Goal: Task Accomplishment & Management: Manage account settings

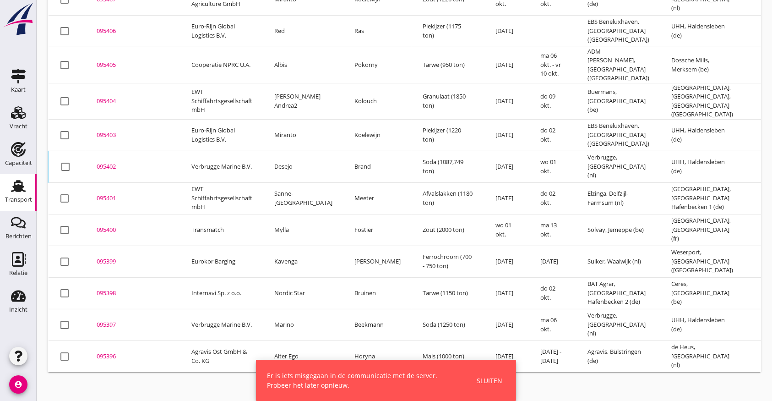
scroll to position [367, 0]
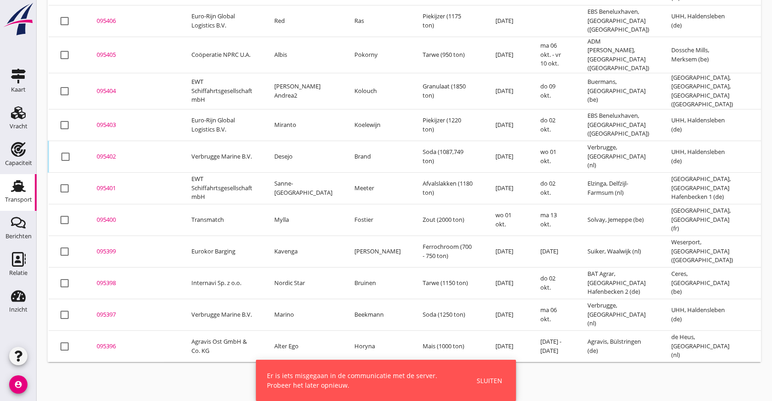
click at [487, 380] on div "Sluiten" at bounding box center [490, 380] width 26 height 10
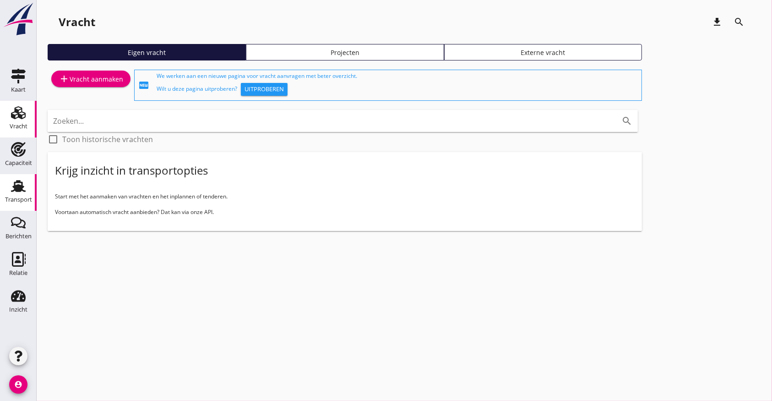
click at [20, 184] on icon "Transport" at bounding box center [18, 186] width 15 height 15
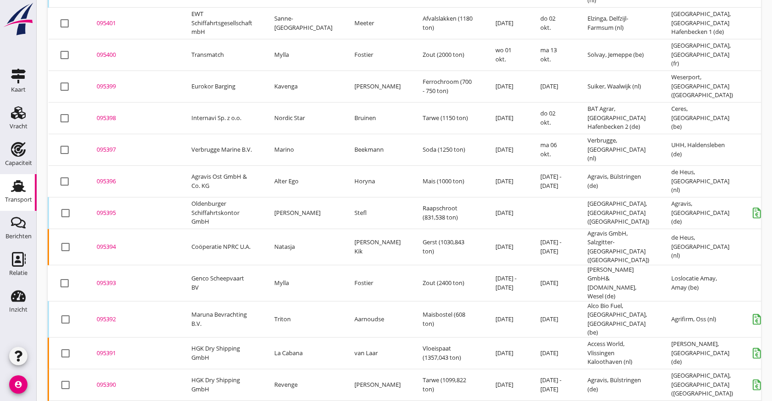
scroll to position [719, 0]
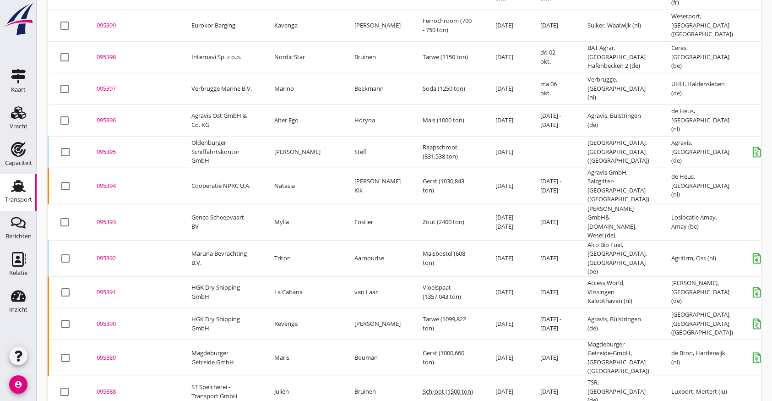
click at [109, 288] on div "095391" at bounding box center [133, 292] width 73 height 9
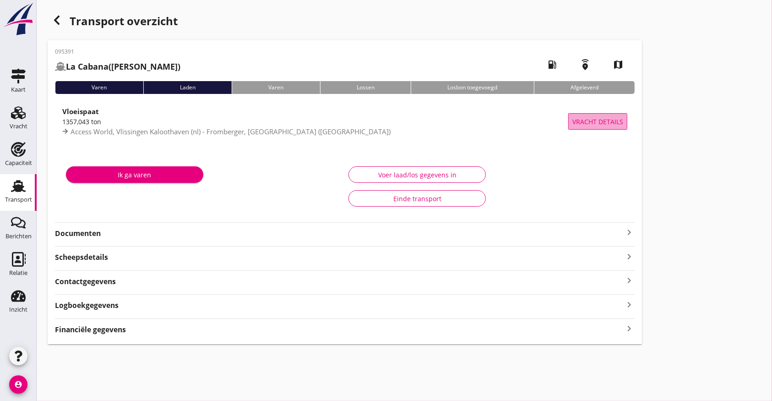
click at [604, 113] on button "Vracht details" at bounding box center [597, 121] width 59 height 16
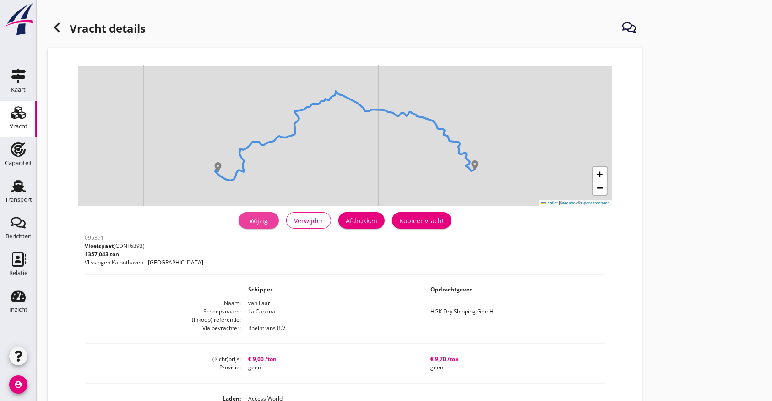
click at [256, 219] on div "Wijzig" at bounding box center [259, 221] width 26 height 10
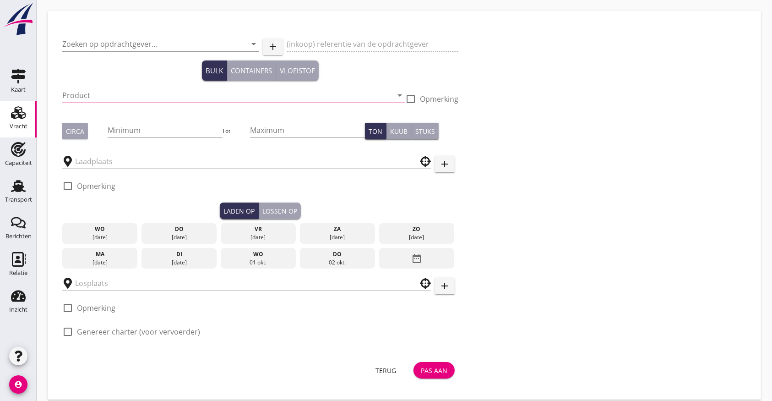
type input "HGK Dry Shipping GmbH"
type input "Vloeispaat (6393)"
type input "1350"
checkbox input "true"
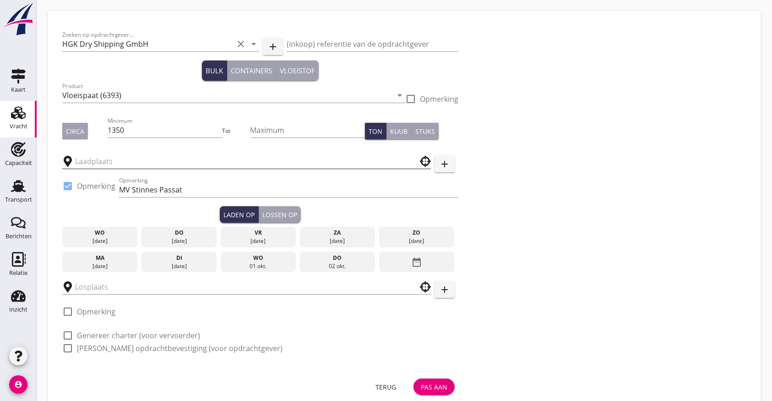
type input "Access World"
type input "[PERSON_NAME]"
checkbox input "true"
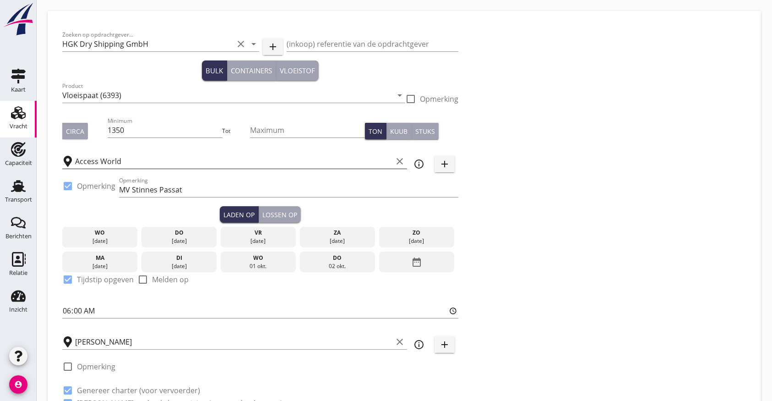
type input "9"
checkbox input "false"
radio input "false"
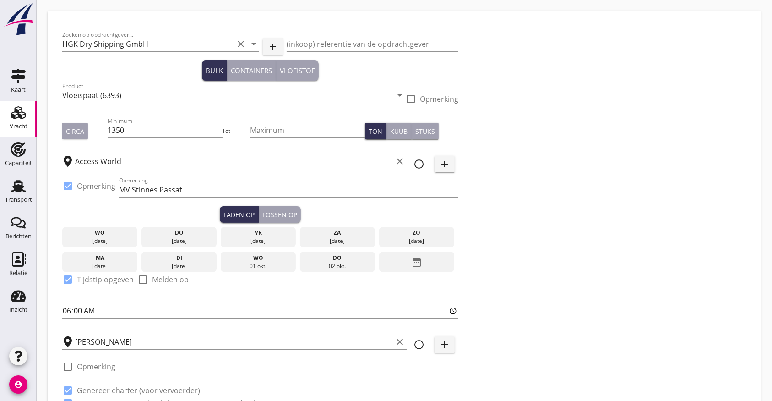
checkbox input "true"
type input "36"
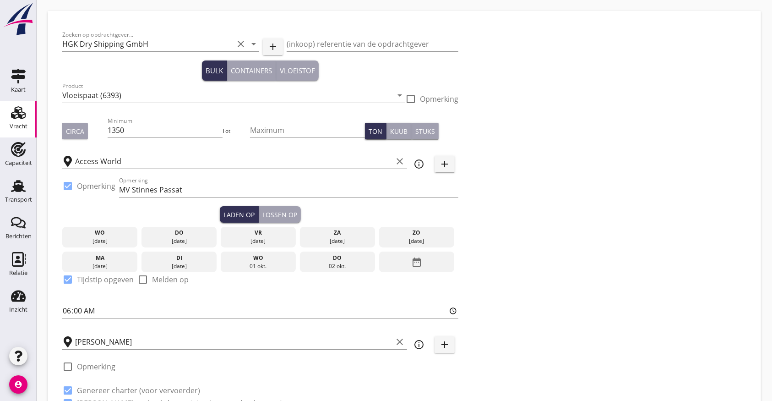
type input "48"
type input "21"
type input "9.7"
checkbox input "false"
radio input "false"
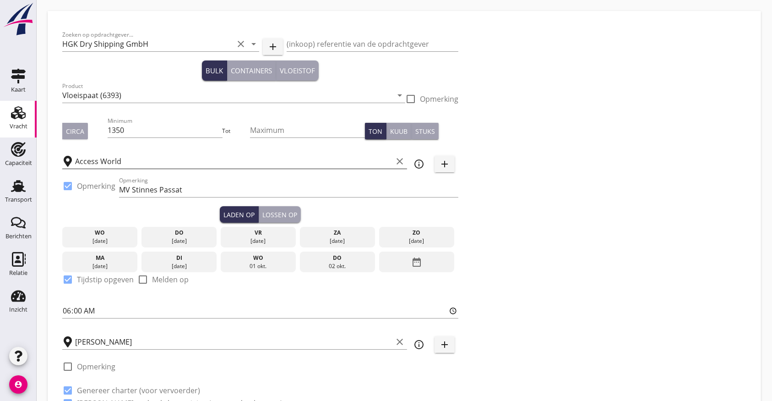
radio input "false"
checkbox input "true"
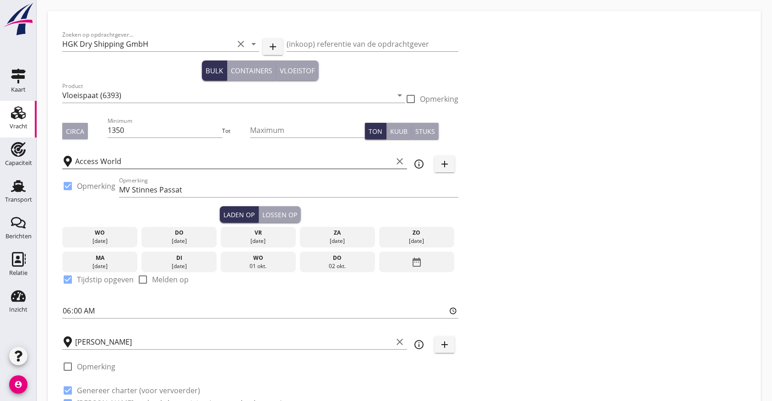
checkbox input "true"
type input "48"
type input "21"
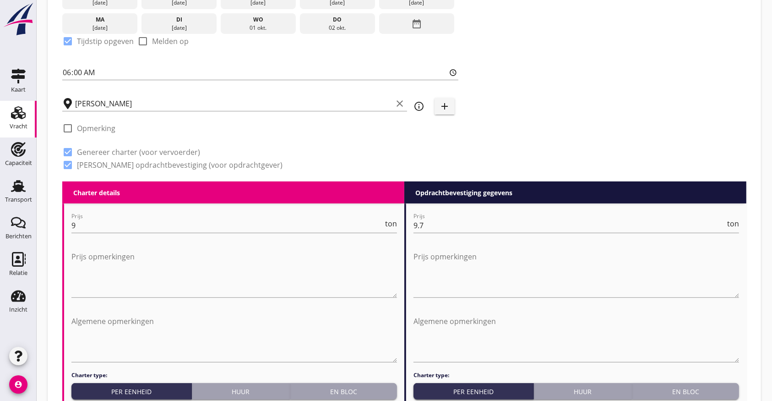
scroll to position [305, 0]
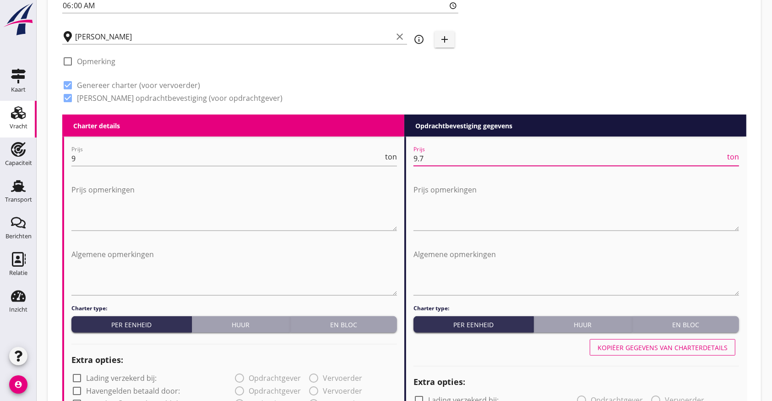
drag, startPoint x: 376, startPoint y: 154, endPoint x: 359, endPoint y: 141, distance: 22.5
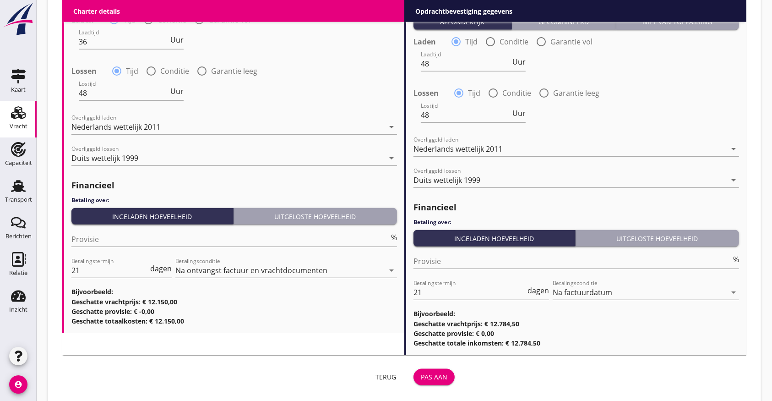
scroll to position [984, 0]
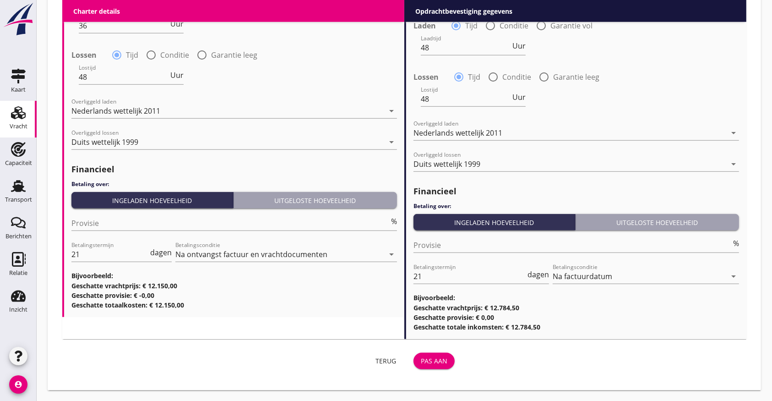
type input "9.47"
click at [434, 358] on div "Pas aan" at bounding box center [434, 361] width 27 height 10
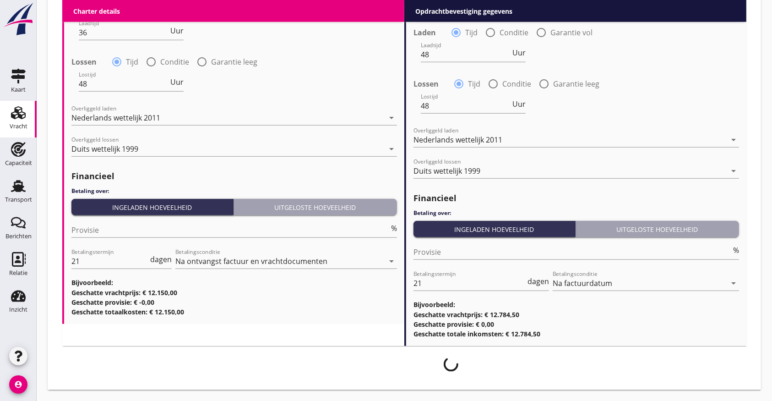
scroll to position [976, 0]
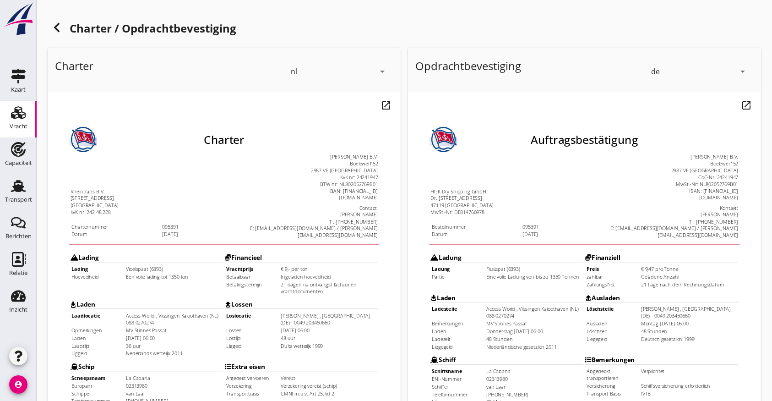
scroll to position [263, 0]
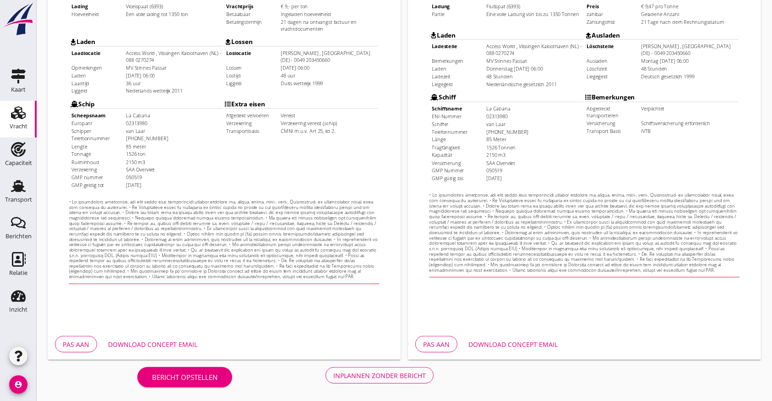
click at [367, 371] on div "Inplannen zonder bericht" at bounding box center [379, 375] width 92 height 10
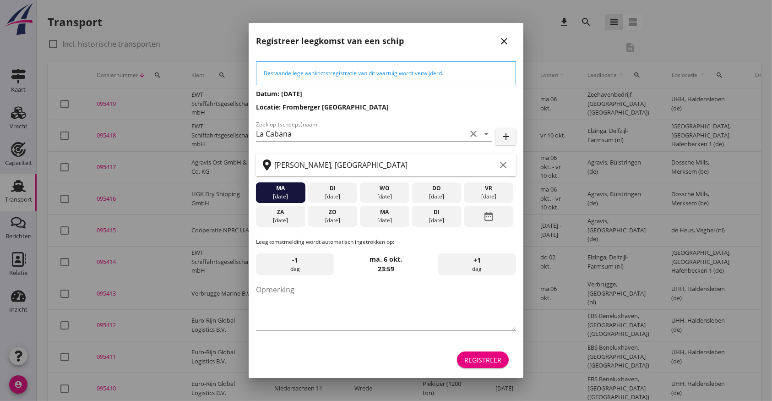
click at [498, 360] on div "Registreer" at bounding box center [482, 360] width 37 height 10
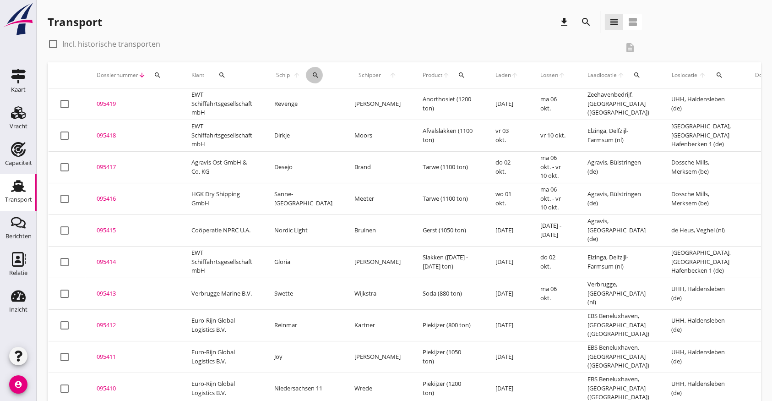
click at [312, 73] on icon "search" at bounding box center [315, 74] width 7 height 7
drag, startPoint x: 322, startPoint y: 97, endPoint x: 637, endPoint y: 163, distance: 322.0
click at [325, 95] on input "Zoek op (scheeps)naam" at bounding box center [351, 101] width 95 height 15
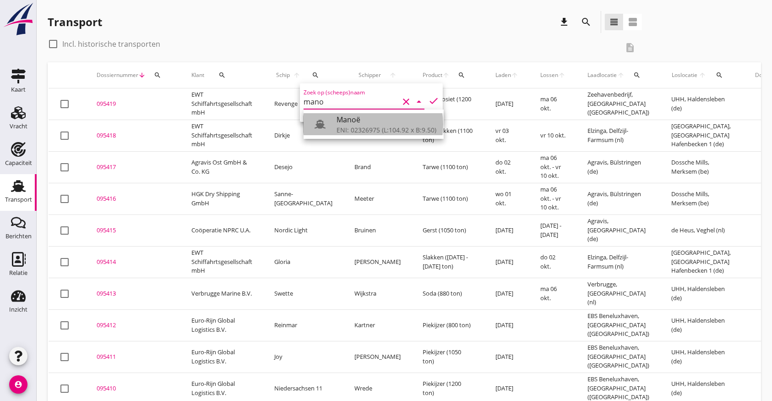
click at [375, 125] on div "ENI: 02326975 (L:104.92 x B:9.50)" at bounding box center [387, 130] width 100 height 10
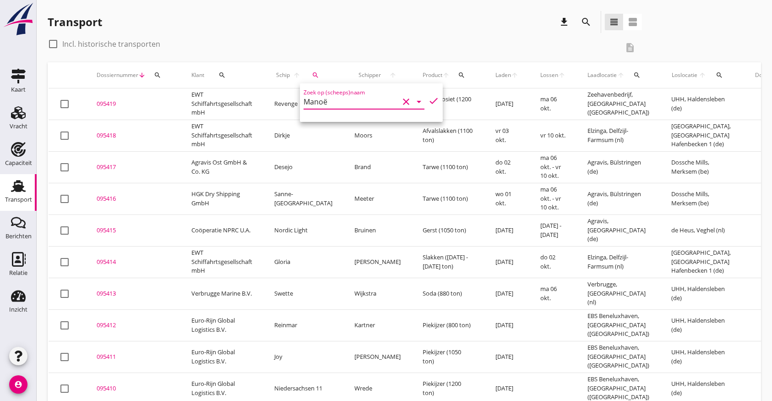
click at [429, 97] on icon "check" at bounding box center [433, 100] width 11 height 11
type input "Manoë"
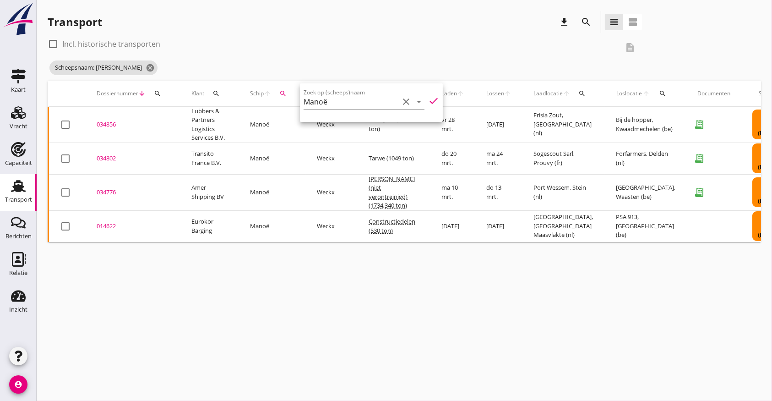
click at [113, 157] on div "034802" at bounding box center [133, 158] width 73 height 9
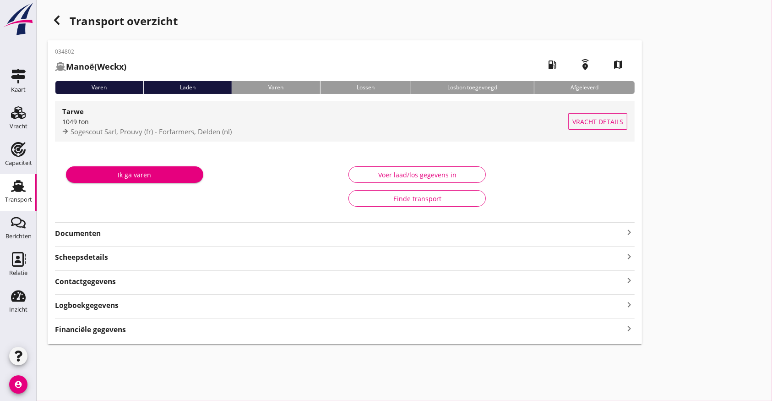
click at [87, 117] on div "1049 ton" at bounding box center [315, 122] width 506 height 10
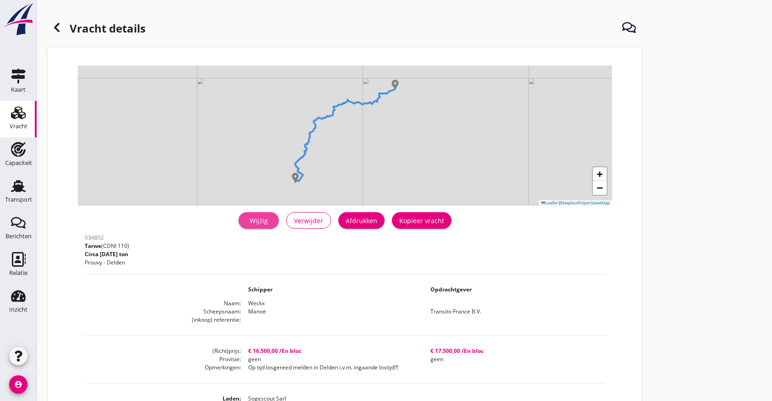
click at [253, 219] on div "Wijzig" at bounding box center [259, 221] width 26 height 10
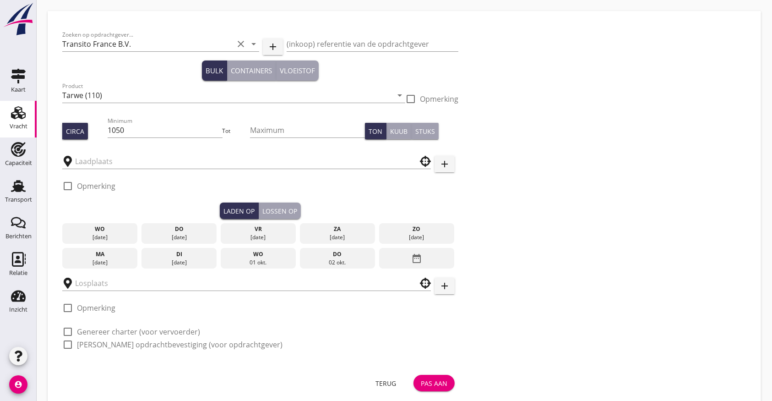
type input "Sogescout Sarl"
type input "Forfarmers"
checkbox input "true"
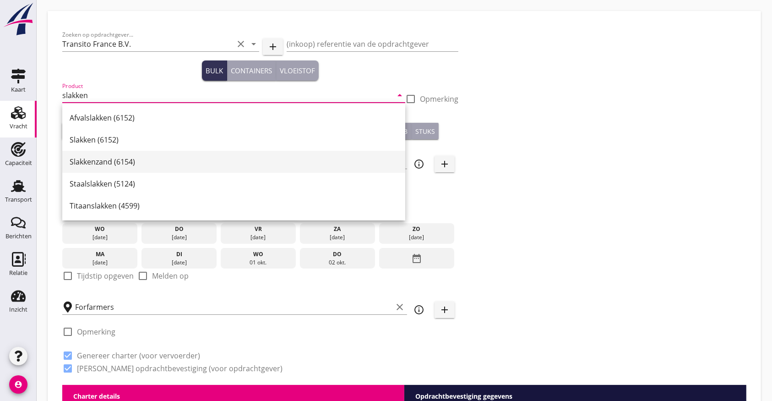
click at [92, 162] on div "Slakkenzand (6154)" at bounding box center [234, 161] width 328 height 11
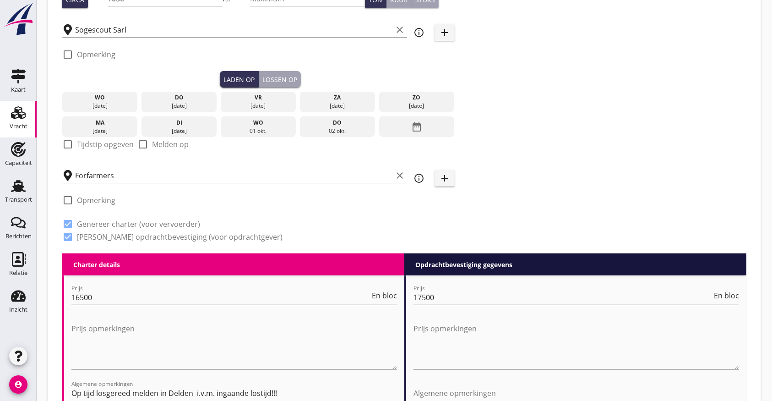
scroll to position [122, 0]
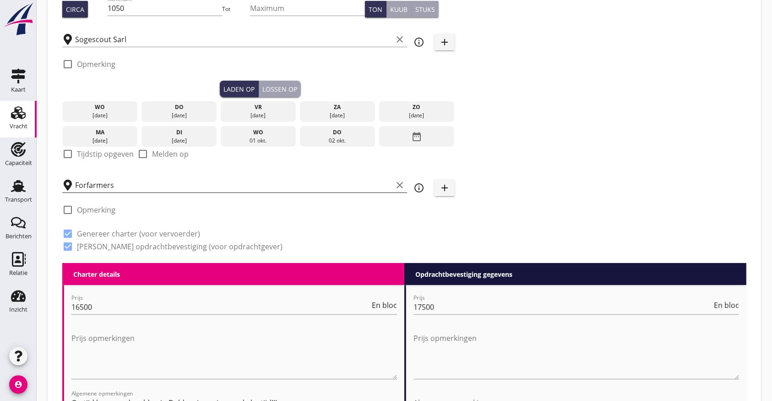
type input "Slakkenzand (6154)"
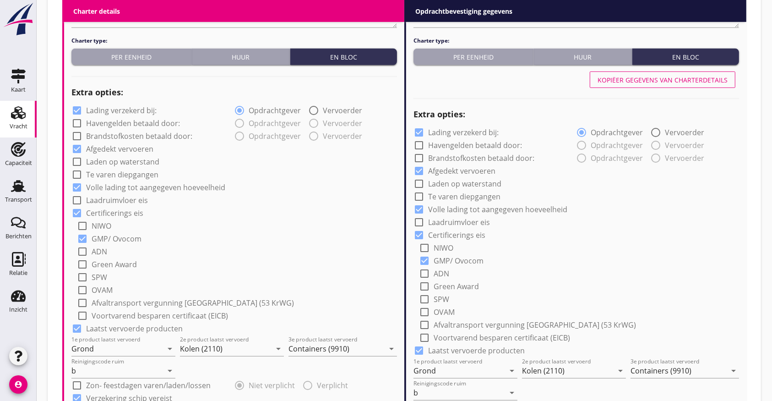
scroll to position [671, 0]
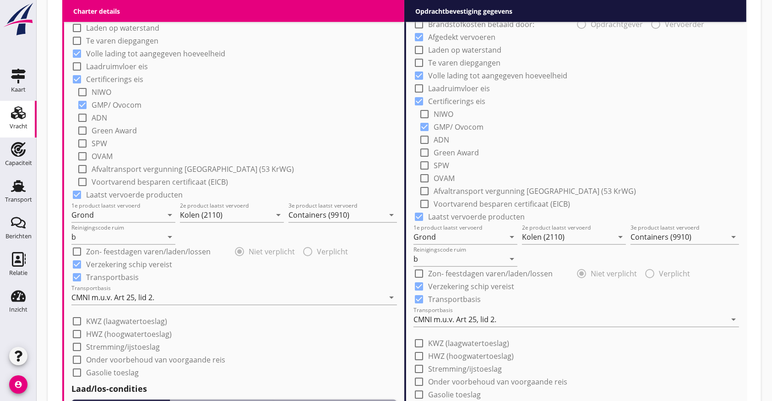
click at [76, 194] on div at bounding box center [77, 195] width 16 height 16
checkbox input "false"
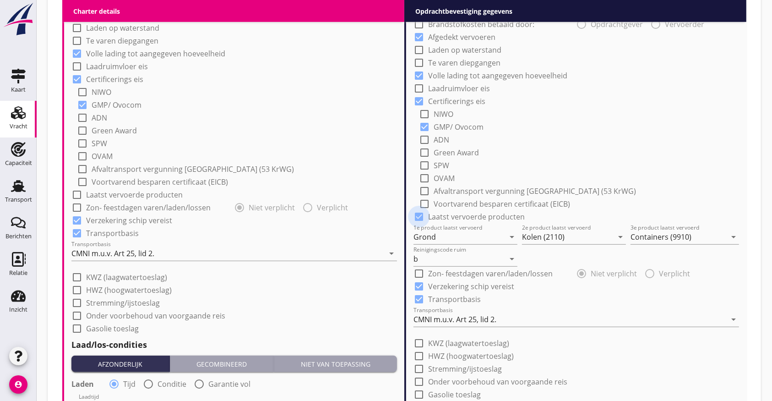
click at [418, 212] on div at bounding box center [419, 217] width 16 height 16
checkbox input "false"
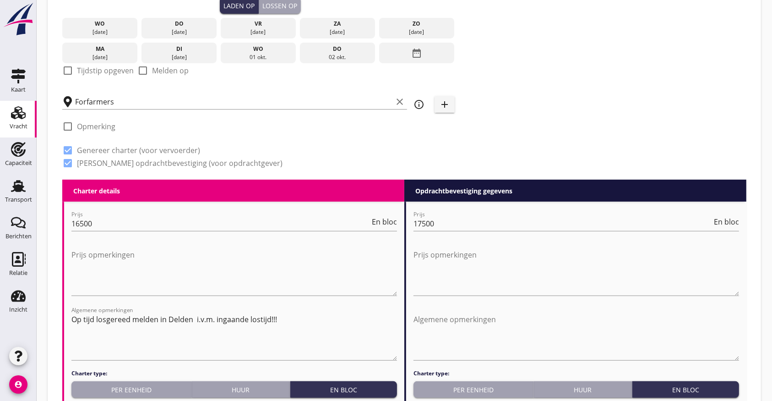
scroll to position [183, 0]
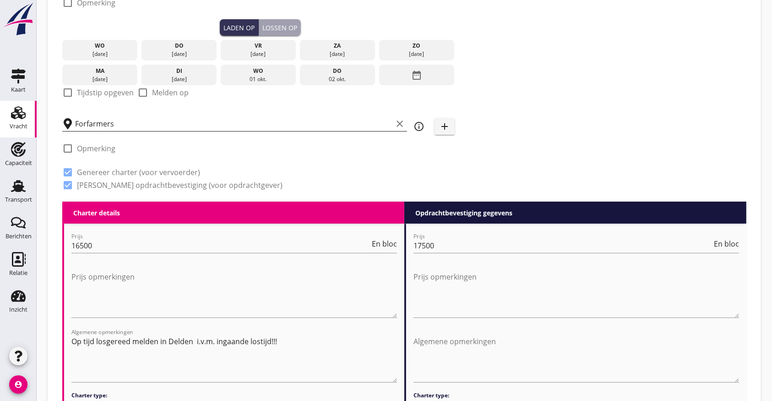
click at [142, 125] on input "Forfarmers" at bounding box center [233, 123] width 317 height 15
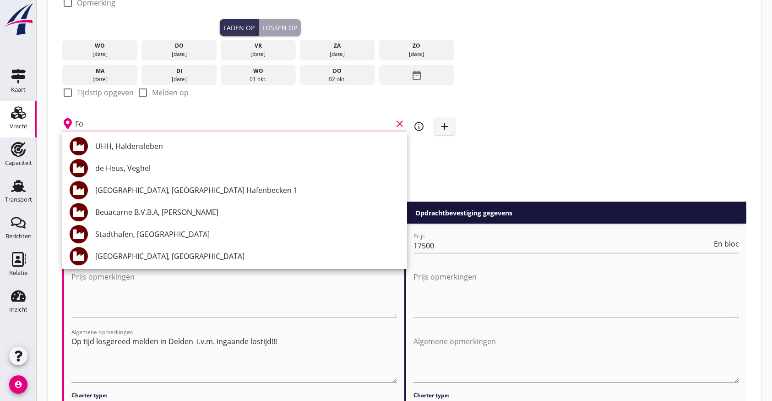
type input "F"
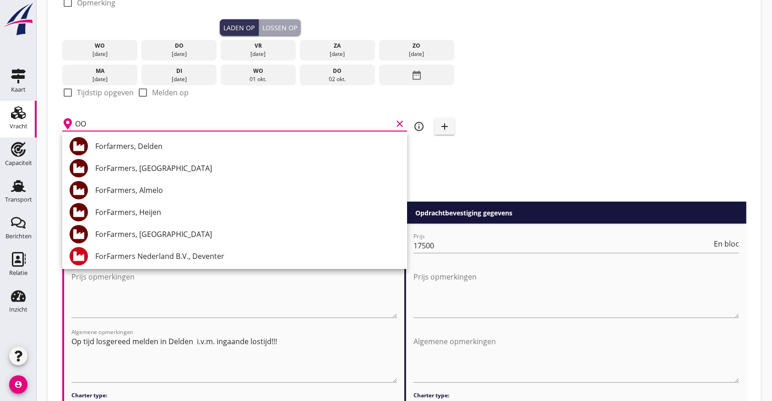
type input "O"
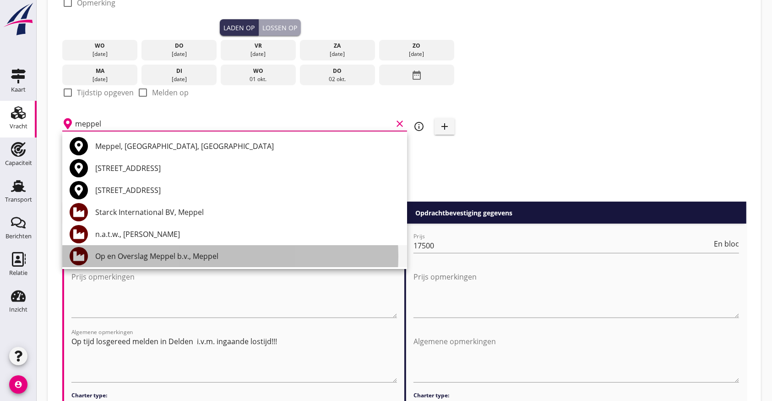
click at [170, 257] on div "Op en Overslag Meppel b.v., Meppel" at bounding box center [247, 255] width 304 height 11
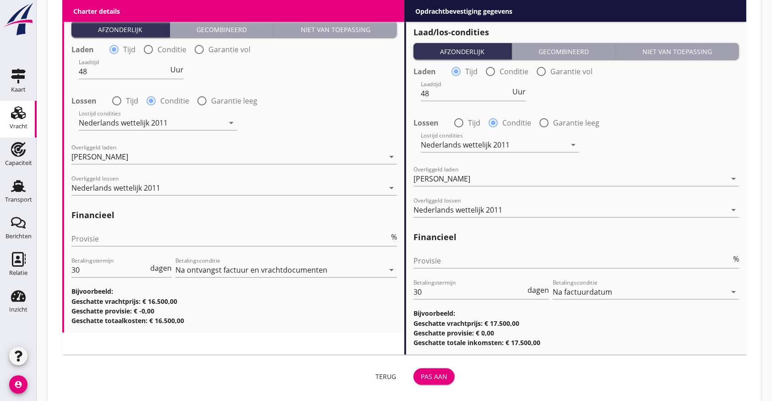
scroll to position [1022, 0]
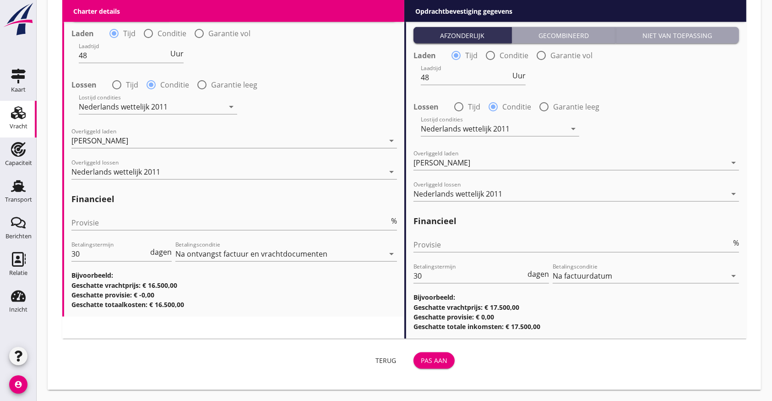
type input "Op en Overslag Meppel b.v., Meppel"
click at [437, 357] on div "Pas aan" at bounding box center [434, 360] width 27 height 10
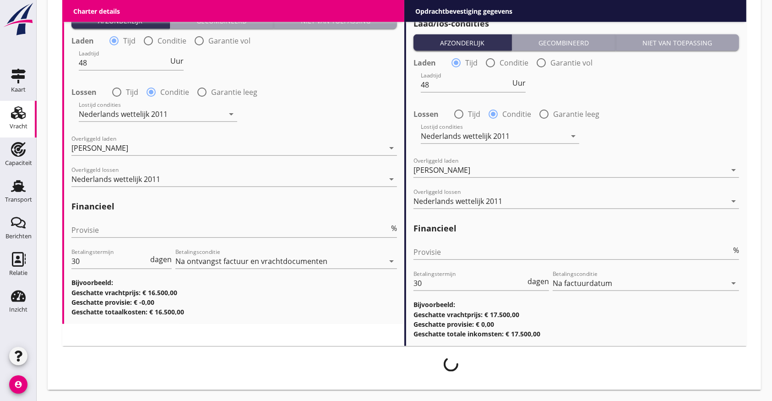
scroll to position [1014, 0]
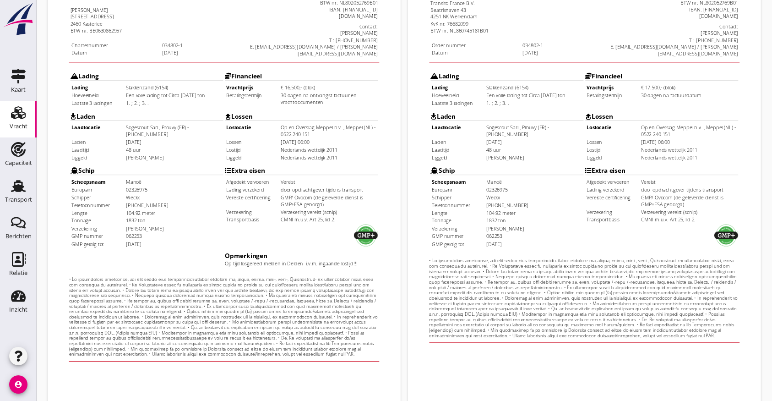
scroll to position [263, 0]
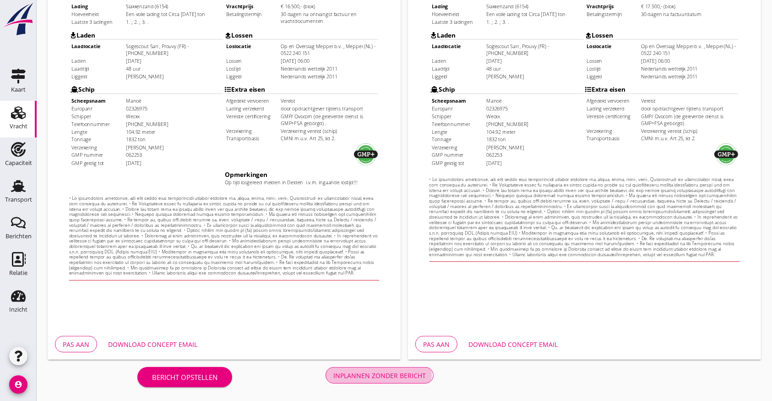
click at [385, 376] on div "Inplannen zonder bericht" at bounding box center [379, 375] width 92 height 10
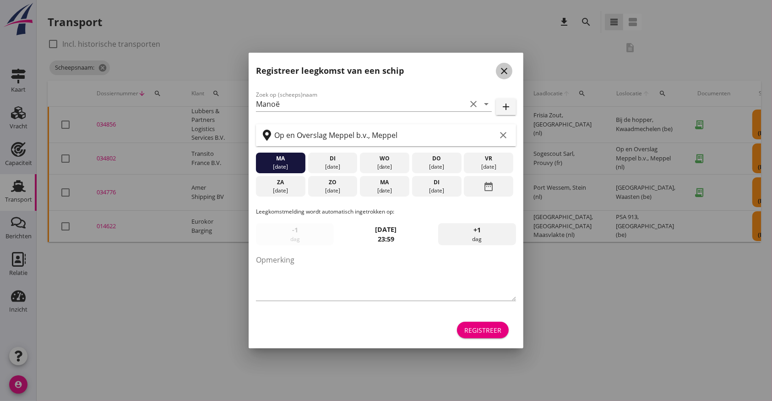
click at [509, 66] on icon "close" at bounding box center [504, 70] width 11 height 11
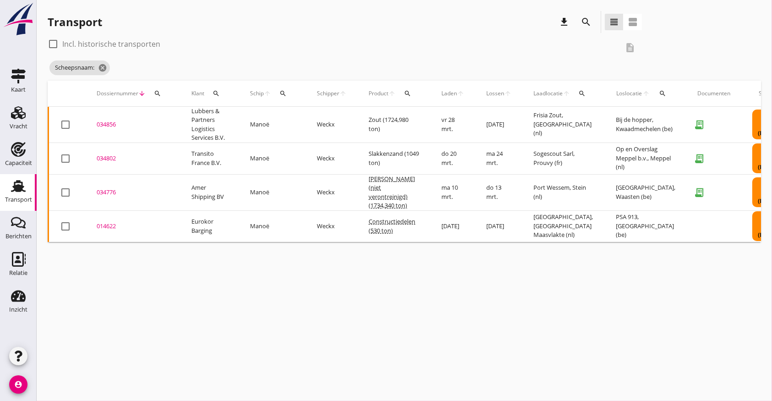
click at [103, 159] on div "034802" at bounding box center [133, 158] width 73 height 9
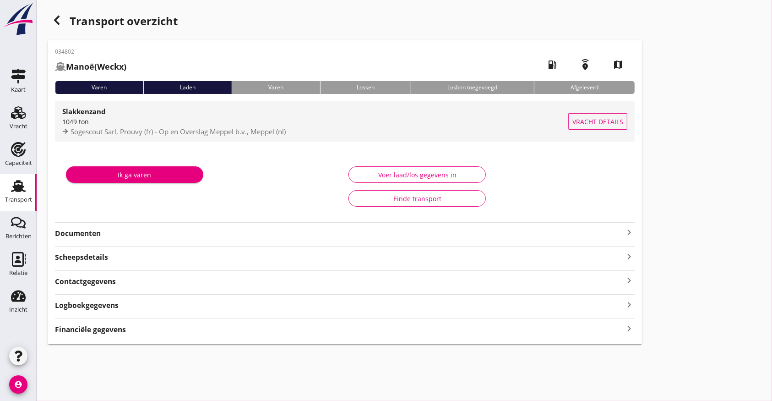
click at [103, 116] on div "Slakkenzand" at bounding box center [315, 111] width 506 height 11
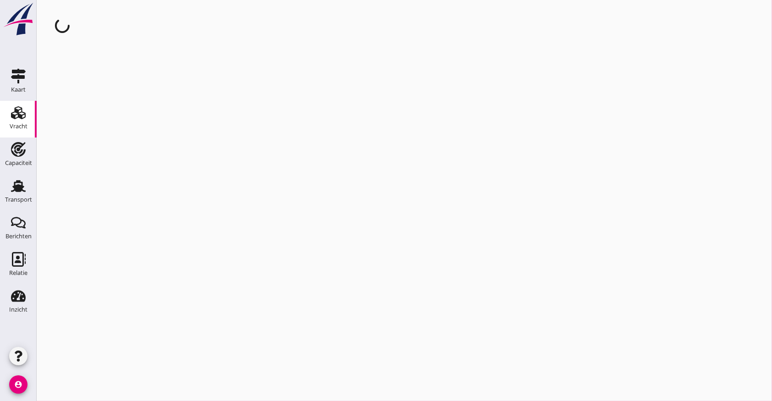
click at [103, 116] on div "cancel You are impersonating another user." at bounding box center [404, 200] width 735 height 401
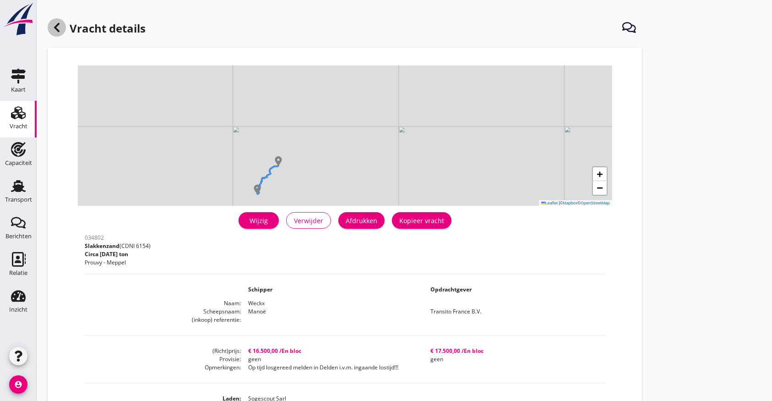
click at [55, 26] on use at bounding box center [56, 27] width 5 height 9
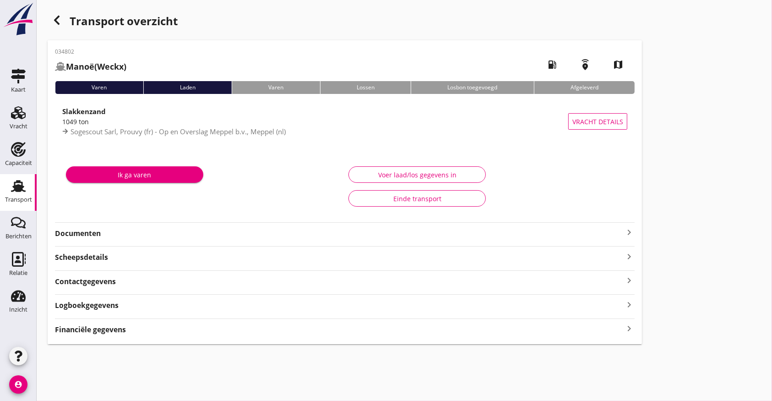
click at [97, 231] on strong "Documenten" at bounding box center [339, 233] width 569 height 11
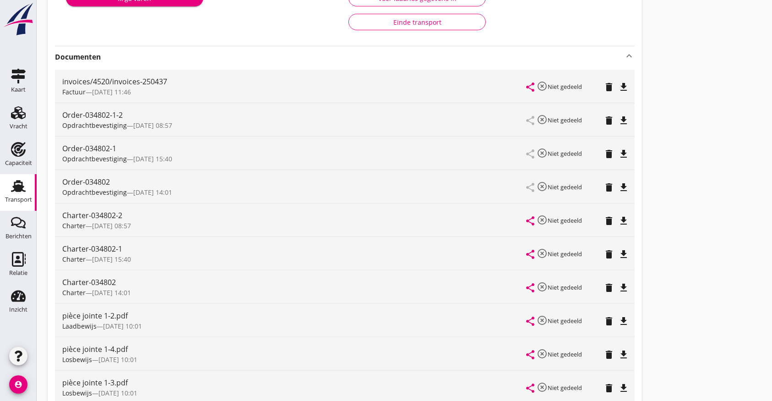
scroll to position [183, 0]
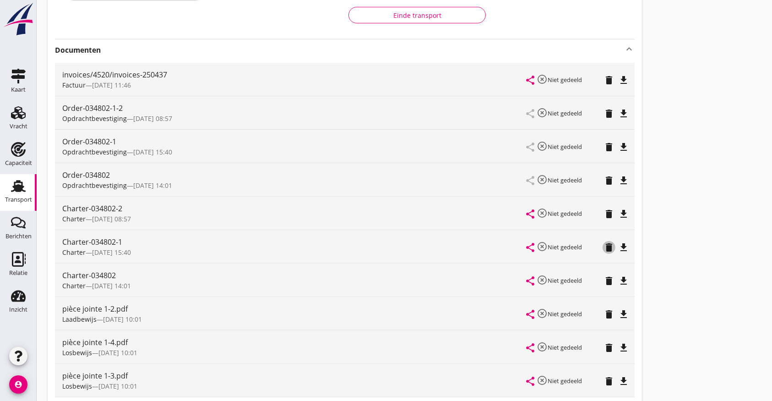
click at [608, 247] on icon "delete" at bounding box center [608, 247] width 11 height 11
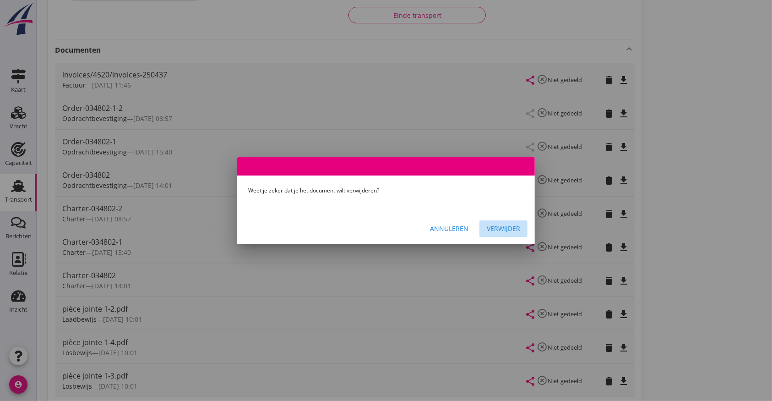
click at [496, 228] on div "Verwijder" at bounding box center [503, 228] width 33 height 10
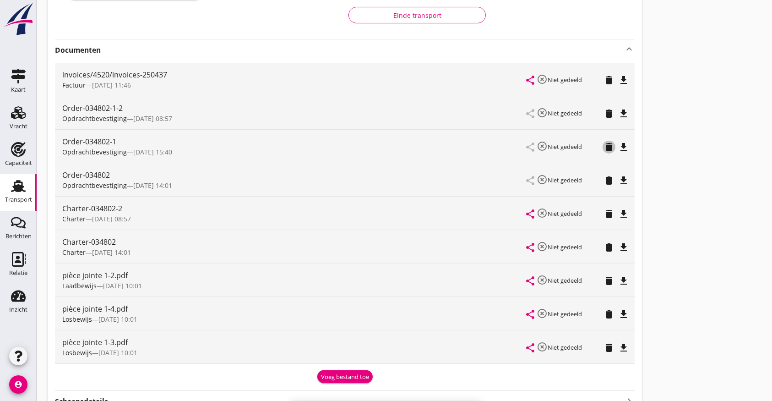
click at [607, 146] on icon "delete" at bounding box center [608, 146] width 11 height 11
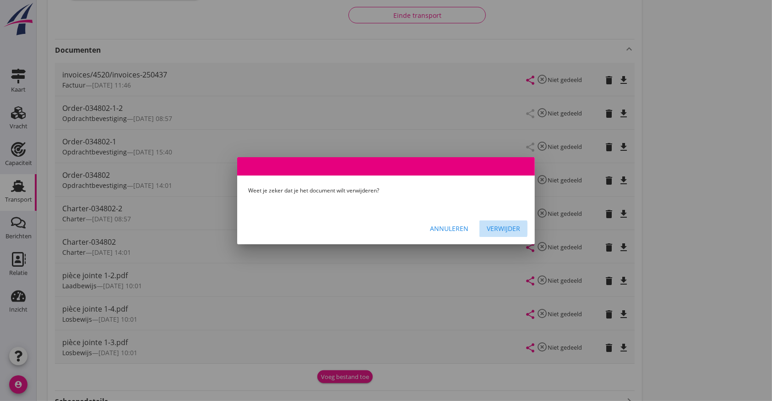
click at [503, 223] on div "Verwijder" at bounding box center [503, 228] width 33 height 10
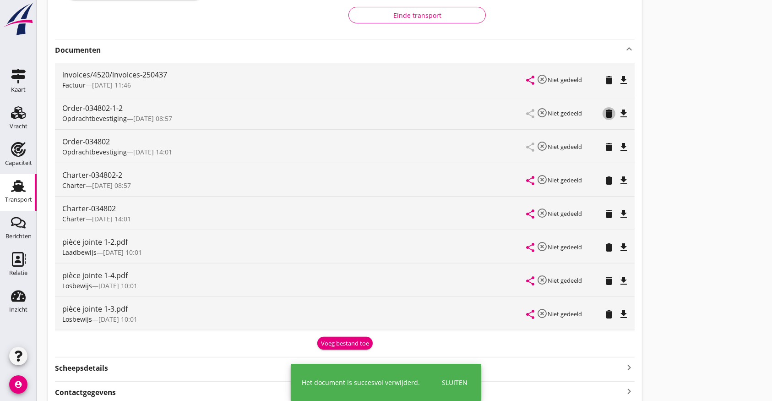
click at [610, 109] on icon "delete" at bounding box center [608, 113] width 11 height 11
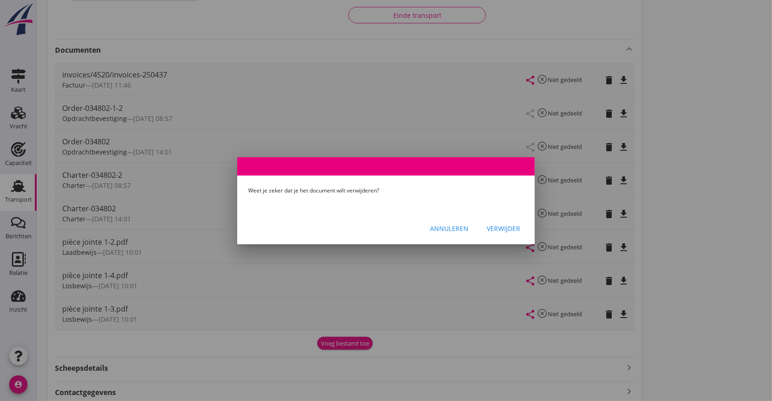
click at [502, 226] on div "Verwijder" at bounding box center [503, 228] width 33 height 10
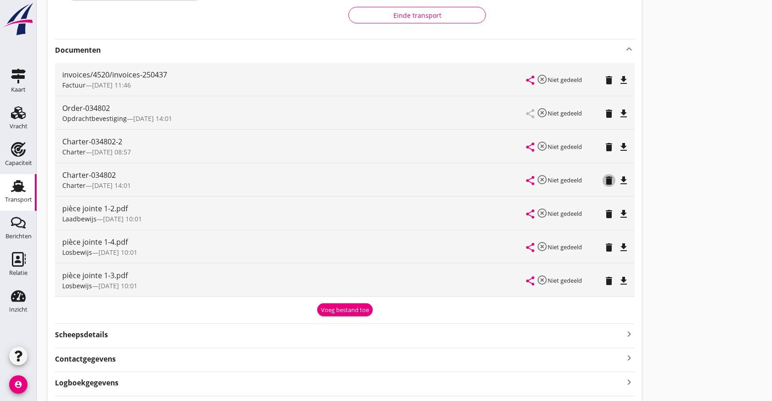
click at [606, 179] on icon "delete" at bounding box center [608, 180] width 11 height 11
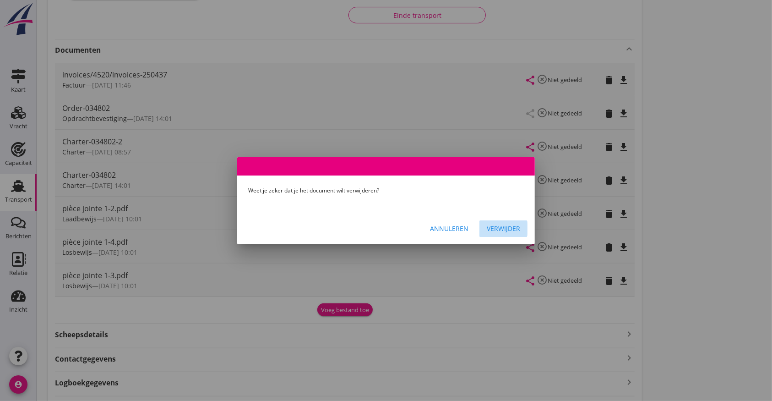
click at [509, 226] on div "Verwijder" at bounding box center [503, 228] width 33 height 10
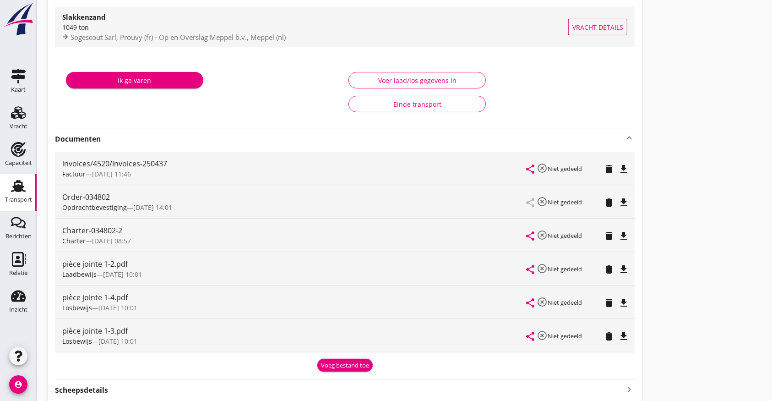
scroll to position [0, 0]
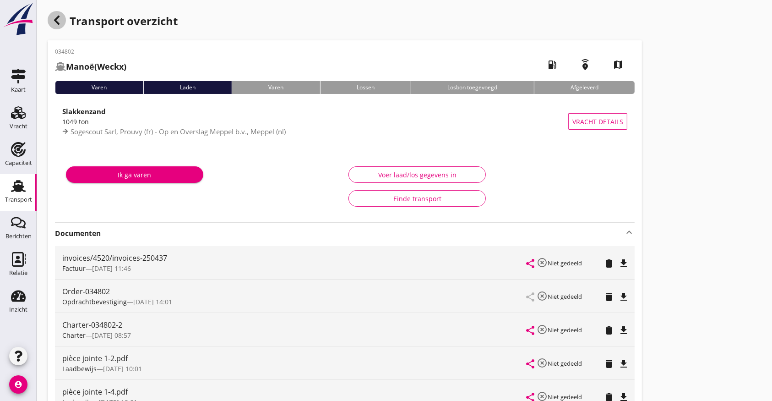
click at [58, 15] on icon "button" at bounding box center [56, 20] width 11 height 11
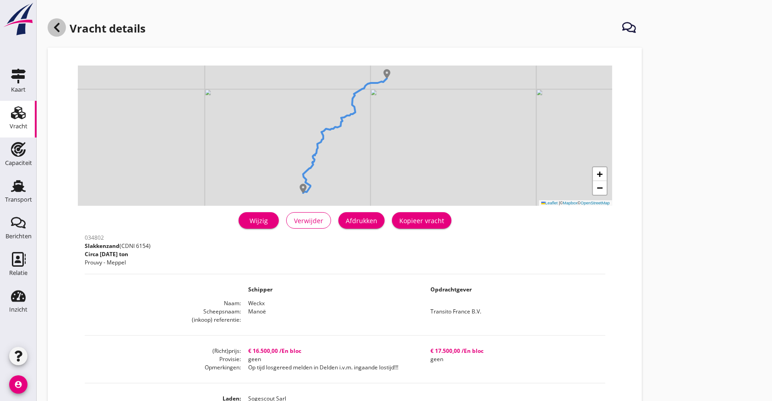
click at [59, 27] on icon at bounding box center [56, 27] width 11 height 11
